Goal: Find specific page/section: Find specific page/section

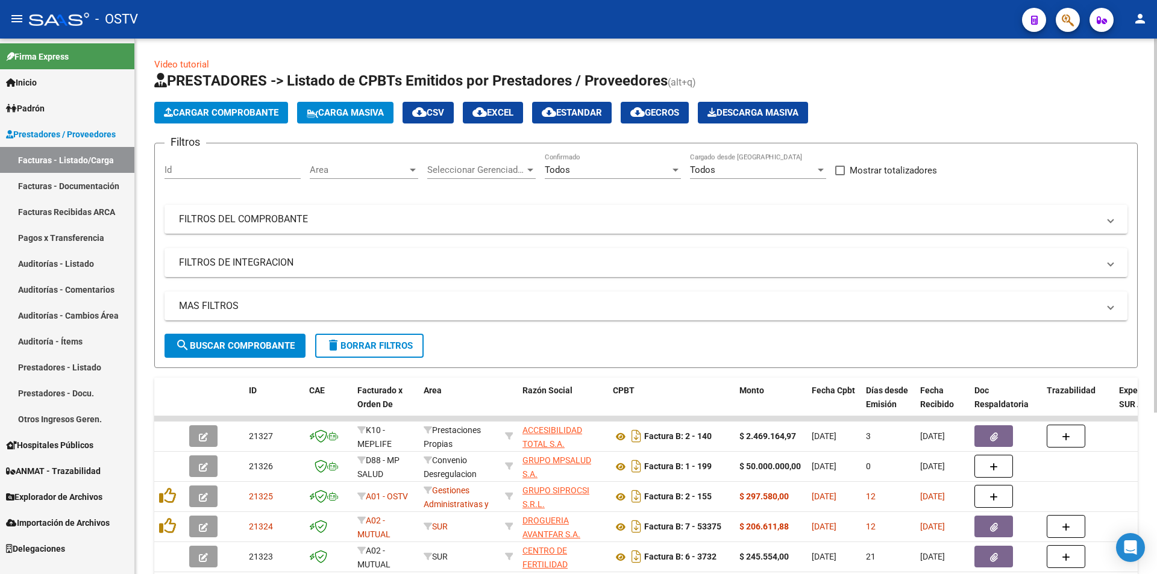
scroll to position [181, 0]
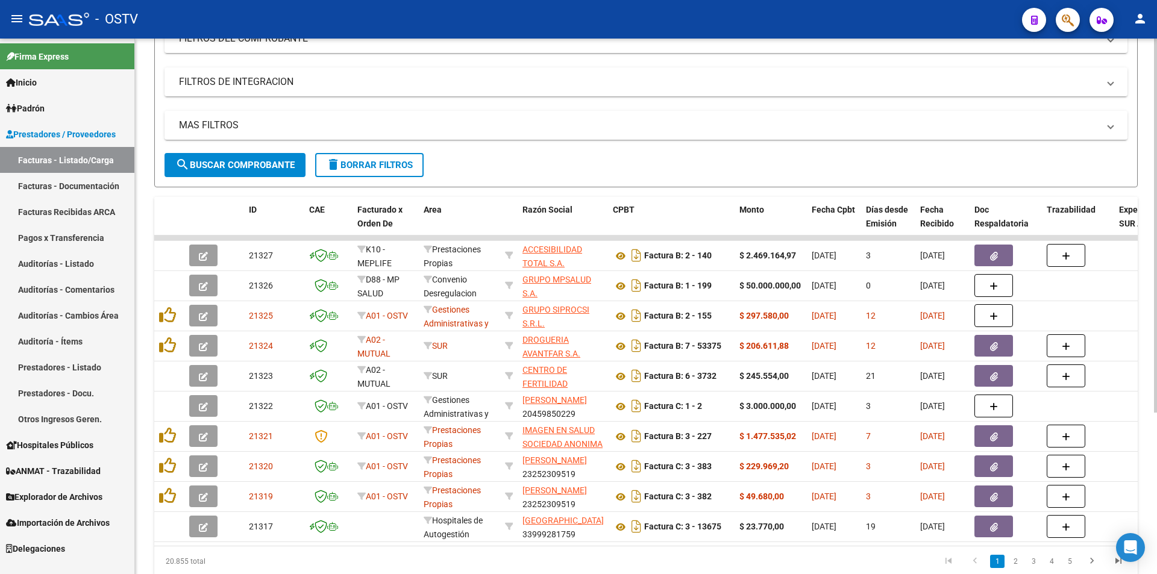
click at [236, 160] on span "search Buscar Comprobante" at bounding box center [234, 165] width 119 height 11
click at [240, 157] on button "search Buscar Comprobante" at bounding box center [235, 165] width 141 height 24
click at [233, 168] on span "search Buscar Comprobante" at bounding box center [234, 165] width 119 height 11
click at [239, 161] on span "search Buscar Comprobante" at bounding box center [234, 165] width 119 height 11
click at [216, 161] on span "search Buscar Comprobante" at bounding box center [234, 165] width 119 height 11
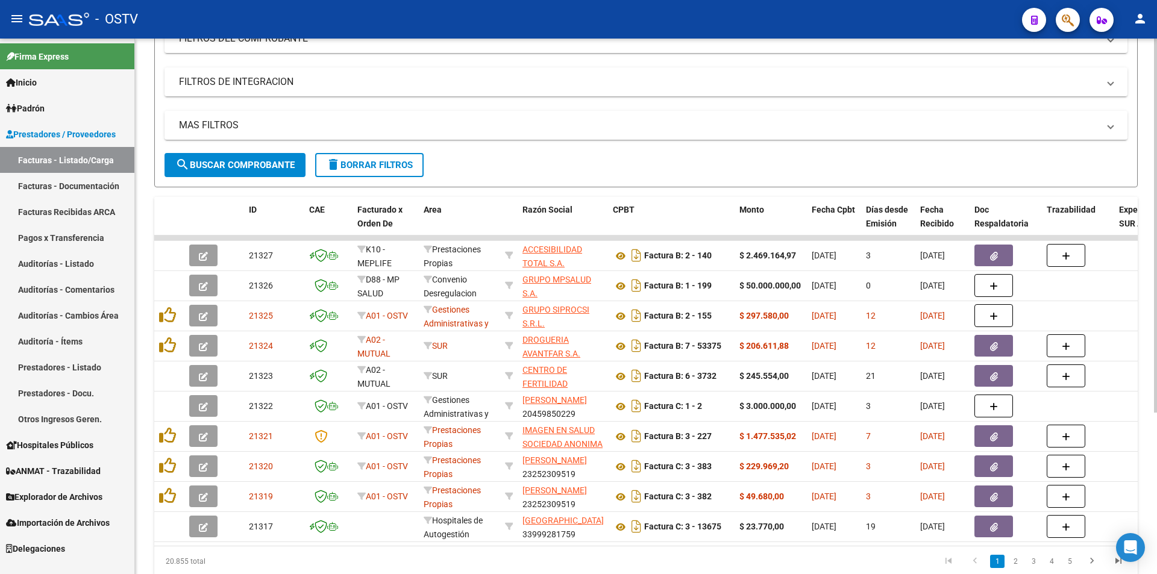
click at [236, 163] on span "search Buscar Comprobante" at bounding box center [234, 165] width 119 height 11
click at [233, 167] on span "search Buscar Comprobante" at bounding box center [234, 165] width 119 height 11
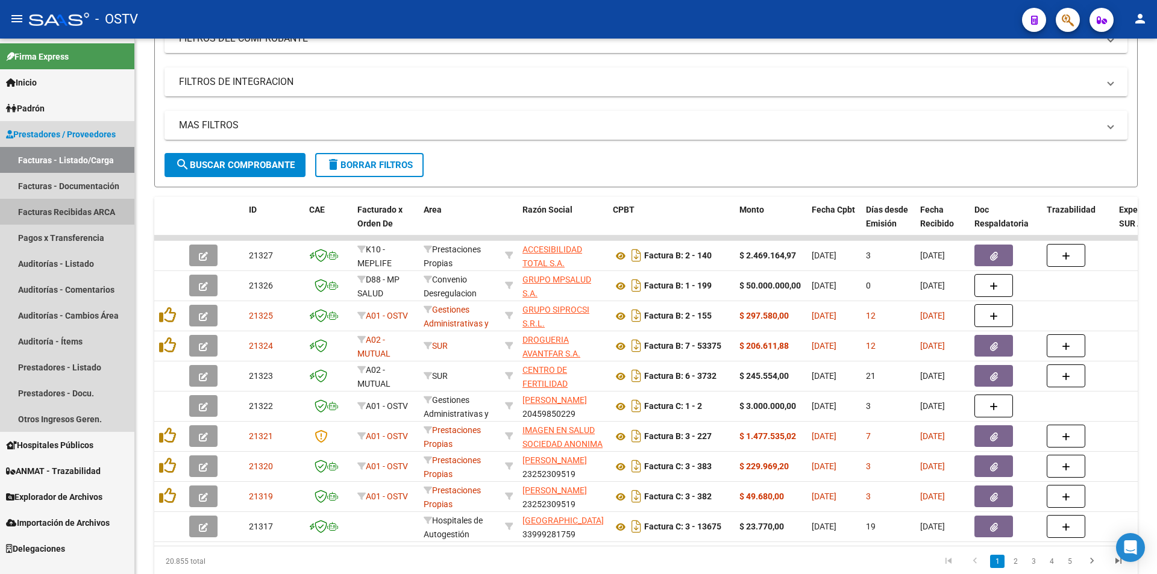
click at [90, 207] on link "Facturas Recibidas ARCA" at bounding box center [67, 212] width 134 height 26
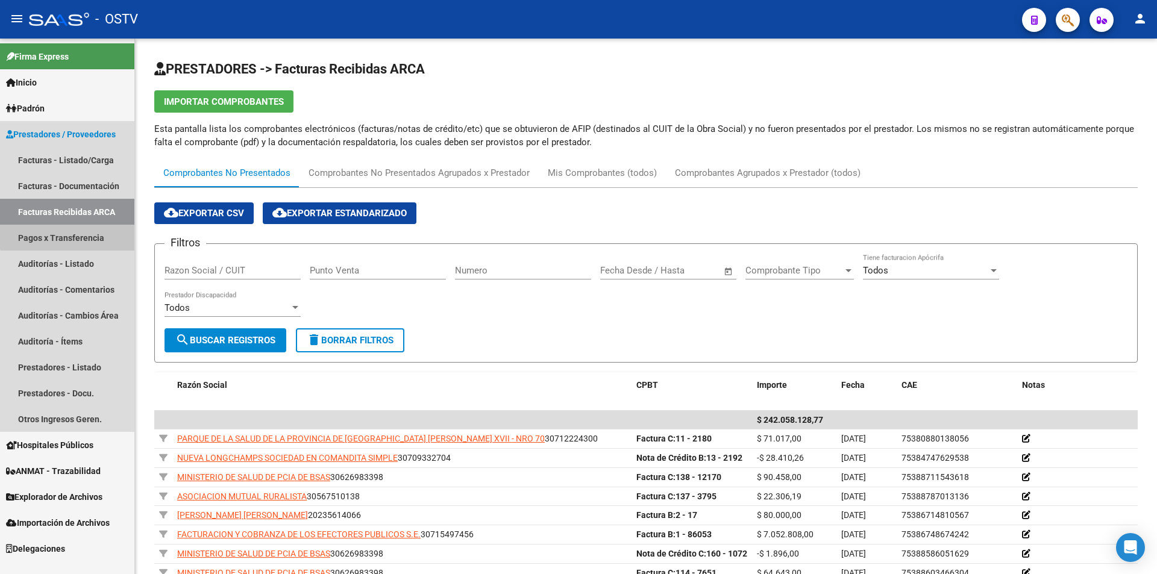
click at [87, 229] on link "Pagos x Transferencia" at bounding box center [67, 238] width 134 height 26
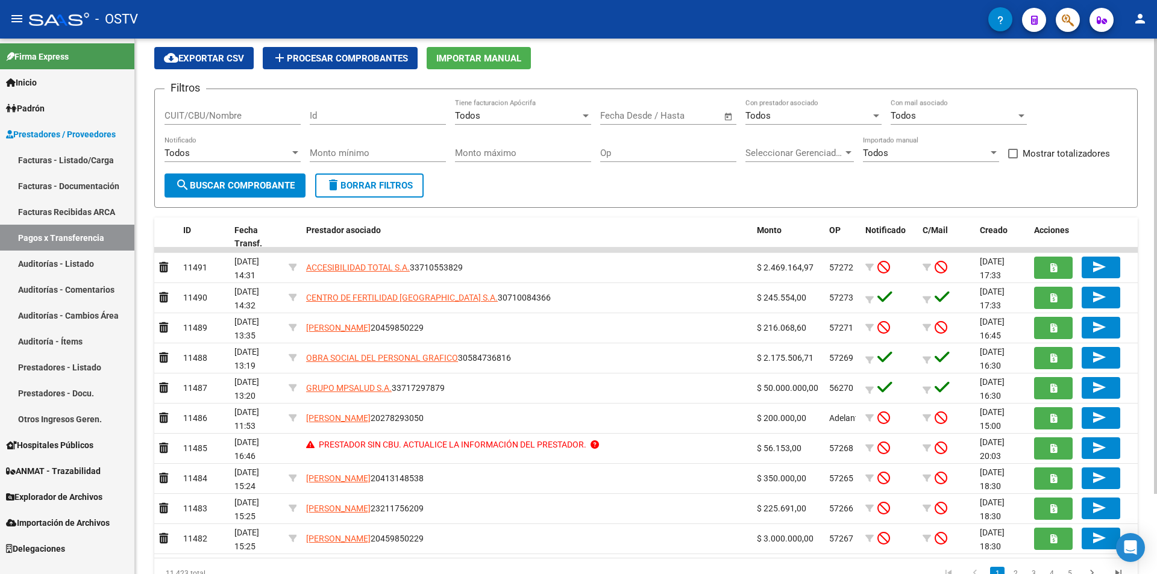
scroll to position [95, 0]
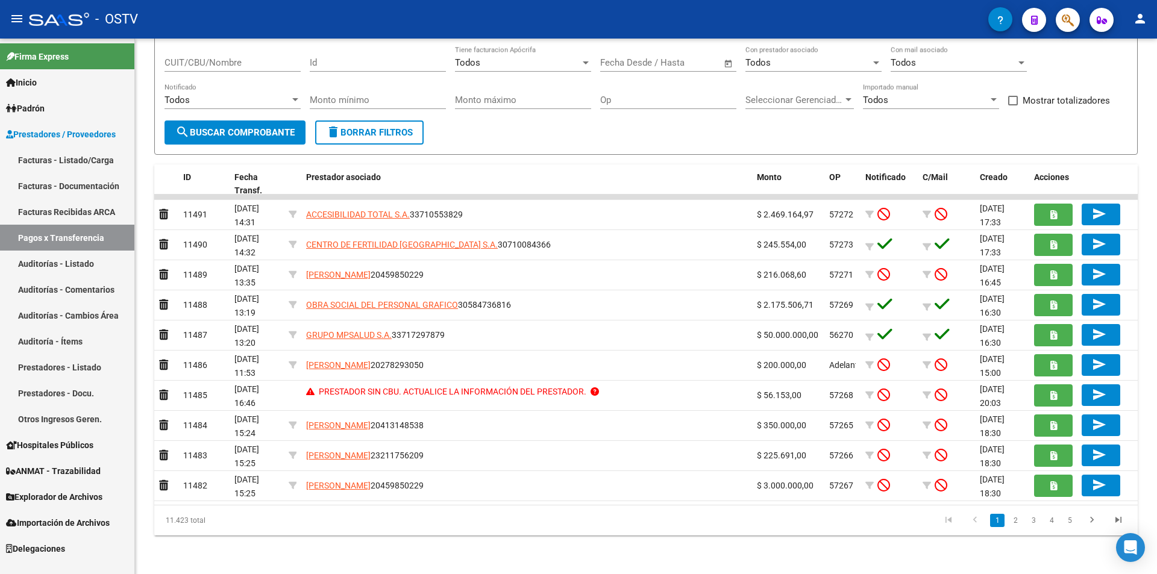
click at [78, 154] on link "Facturas - Listado/Carga" at bounding box center [67, 160] width 134 height 26
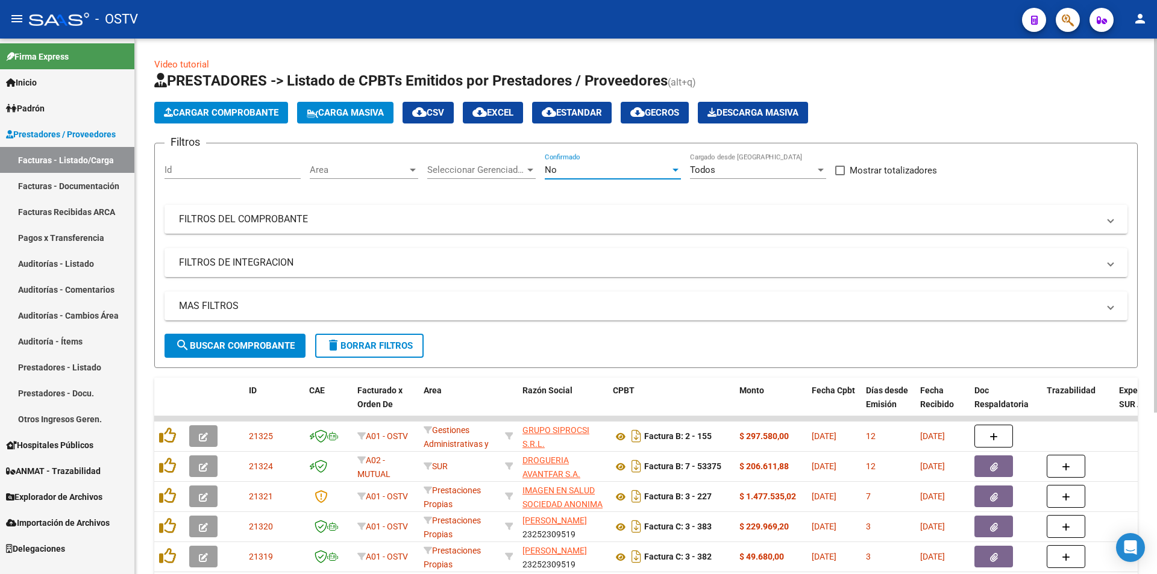
click at [613, 170] on div "No" at bounding box center [607, 170] width 125 height 11
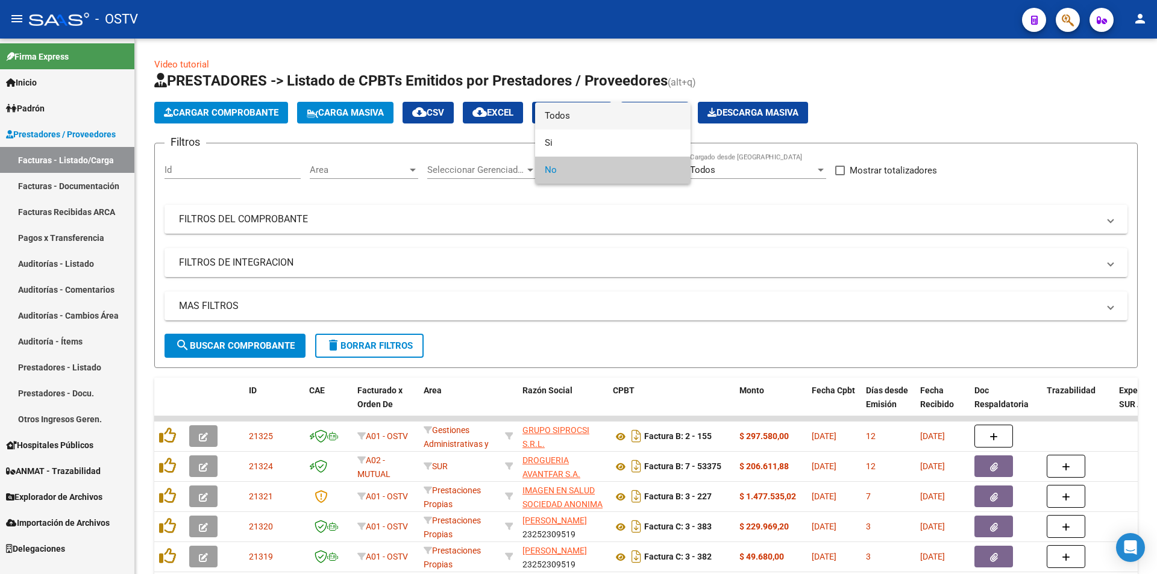
click at [606, 118] on span "Todos" at bounding box center [613, 115] width 136 height 27
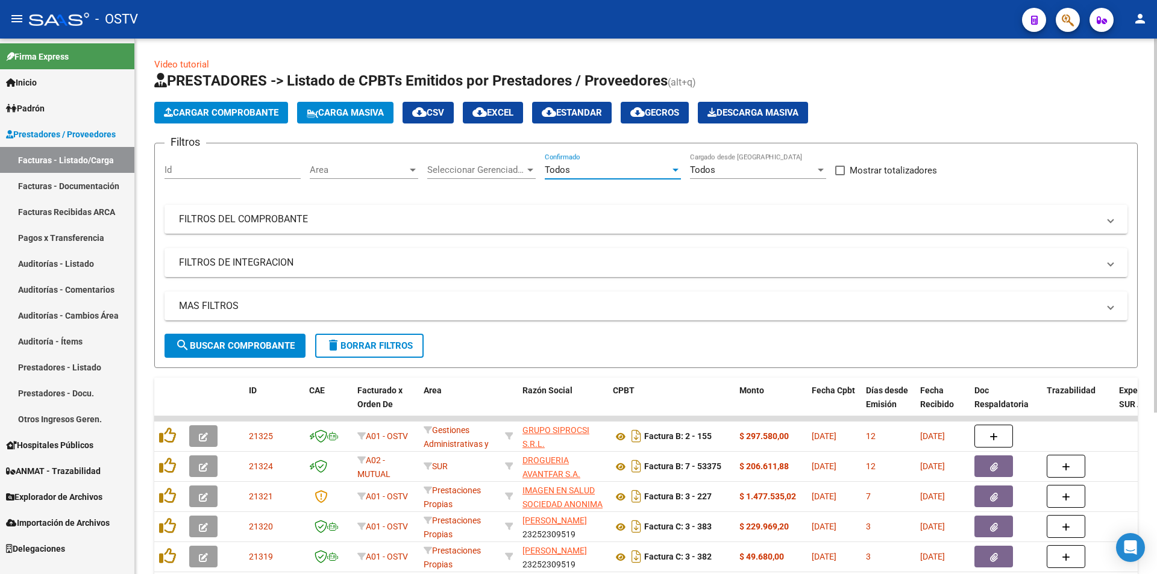
click at [229, 348] on span "search Buscar Comprobante" at bounding box center [234, 345] width 119 height 11
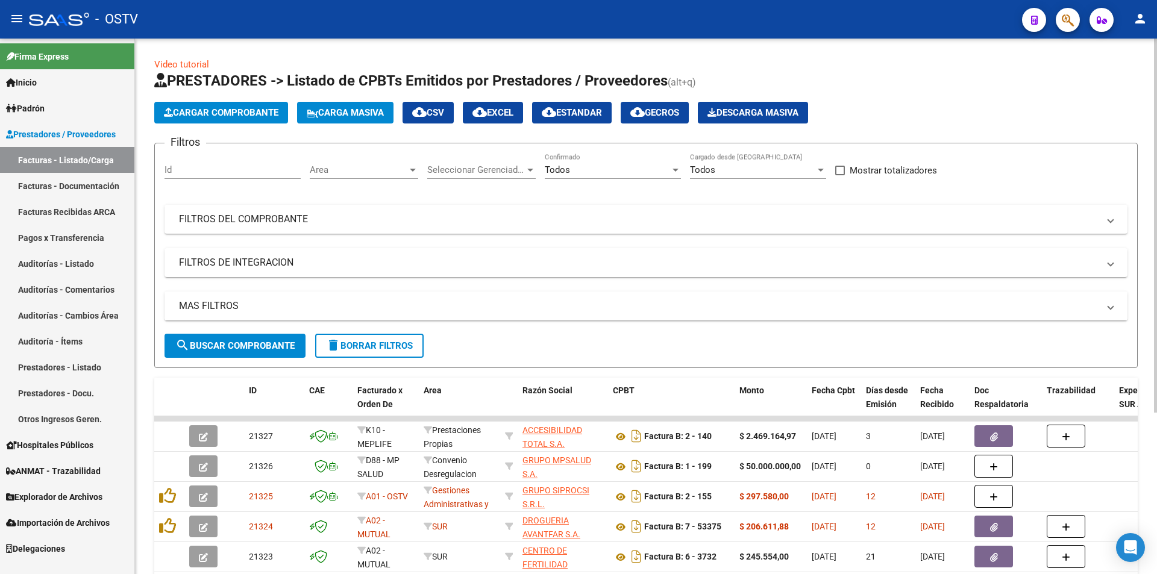
click at [237, 340] on span "search Buscar Comprobante" at bounding box center [234, 345] width 119 height 11
drag, startPoint x: 231, startPoint y: 343, endPoint x: 237, endPoint y: 343, distance: 6.6
click at [236, 343] on span "search Buscar Comprobante" at bounding box center [234, 345] width 119 height 11
click at [242, 343] on span "search Buscar Comprobante" at bounding box center [234, 345] width 119 height 11
click at [227, 342] on span "search Buscar Comprobante" at bounding box center [234, 345] width 119 height 11
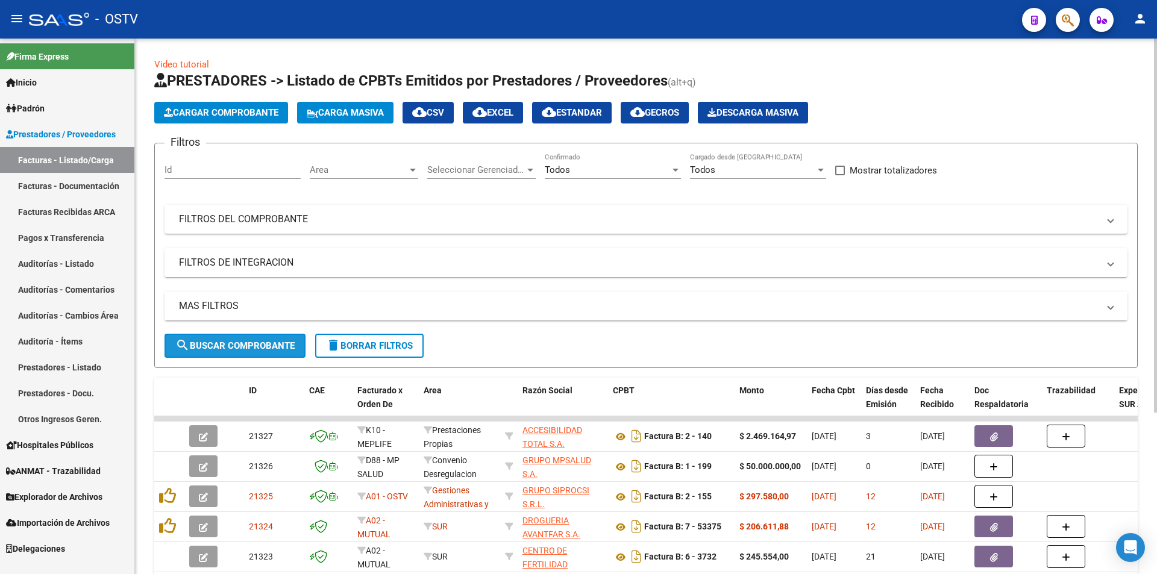
click at [240, 339] on button "search Buscar Comprobante" at bounding box center [235, 346] width 141 height 24
click at [239, 347] on span "search Buscar Comprobante" at bounding box center [234, 345] width 119 height 11
click at [243, 342] on span "search Buscar Comprobante" at bounding box center [234, 345] width 119 height 11
click at [244, 345] on span "search Buscar Comprobante" at bounding box center [234, 345] width 119 height 11
click at [236, 341] on span "search Buscar Comprobante" at bounding box center [234, 345] width 119 height 11
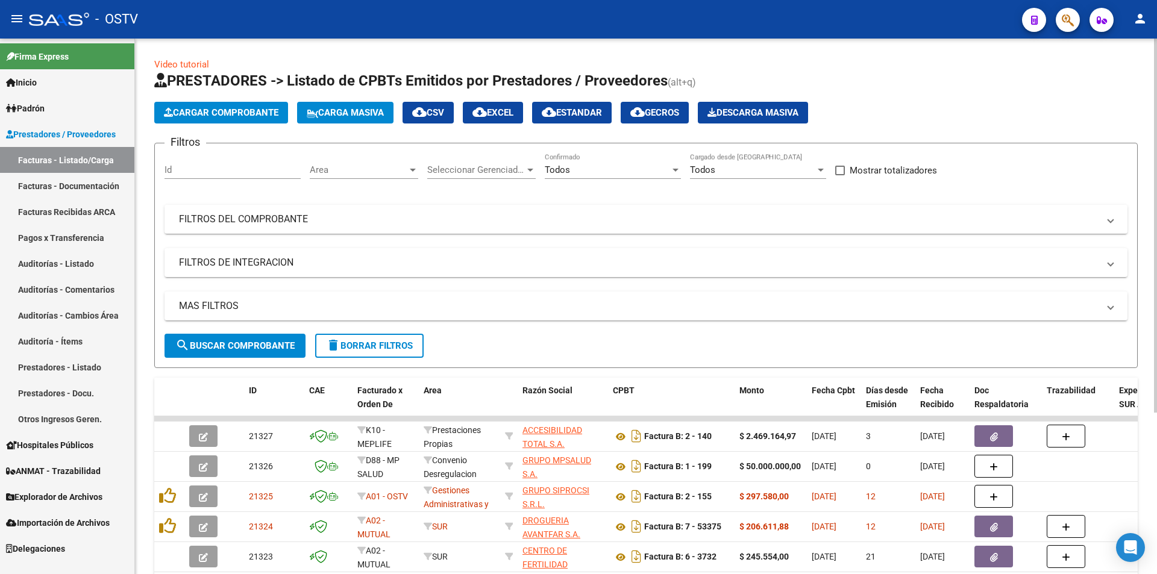
click at [221, 334] on button "search Buscar Comprobante" at bounding box center [235, 346] width 141 height 24
click at [236, 348] on span "search Buscar Comprobante" at bounding box center [234, 345] width 119 height 11
click at [249, 351] on button "search Buscar Comprobante" at bounding box center [235, 346] width 141 height 24
click at [230, 348] on span "search Buscar Comprobante" at bounding box center [234, 345] width 119 height 11
